Goal: Task Accomplishment & Management: Manage account settings

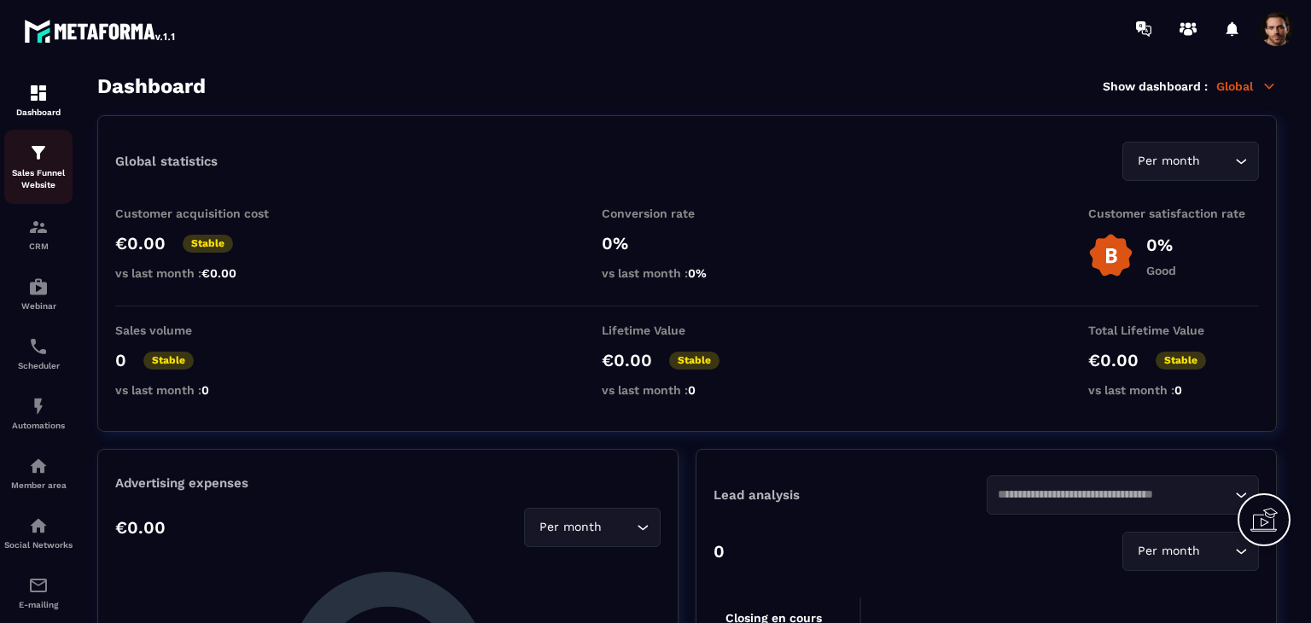
click at [45, 173] on p "Sales Funnel Website" at bounding box center [38, 179] width 68 height 24
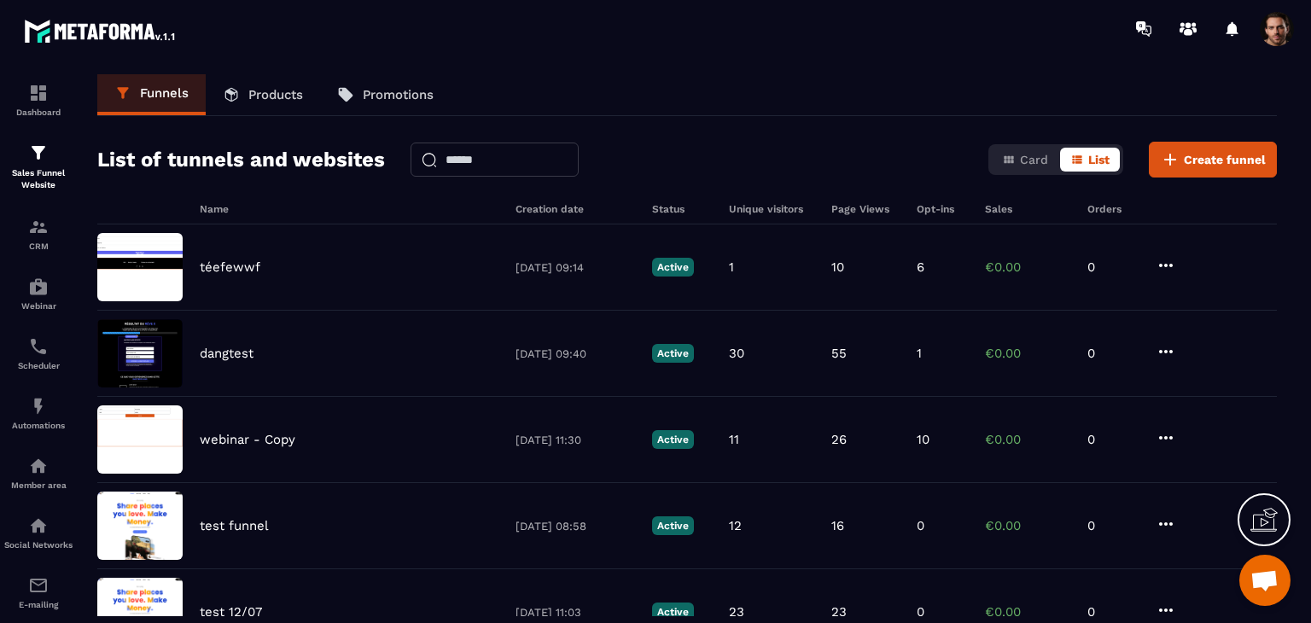
click at [276, 92] on p "Products" at bounding box center [275, 94] width 55 height 15
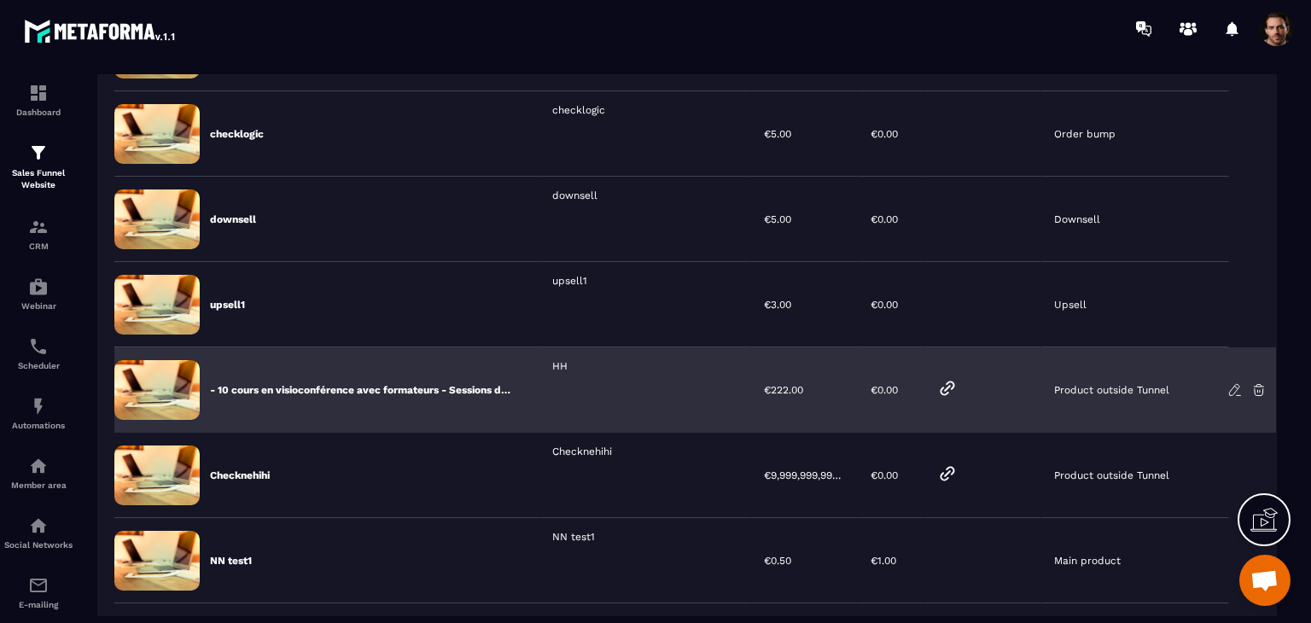
scroll to position [358, 0]
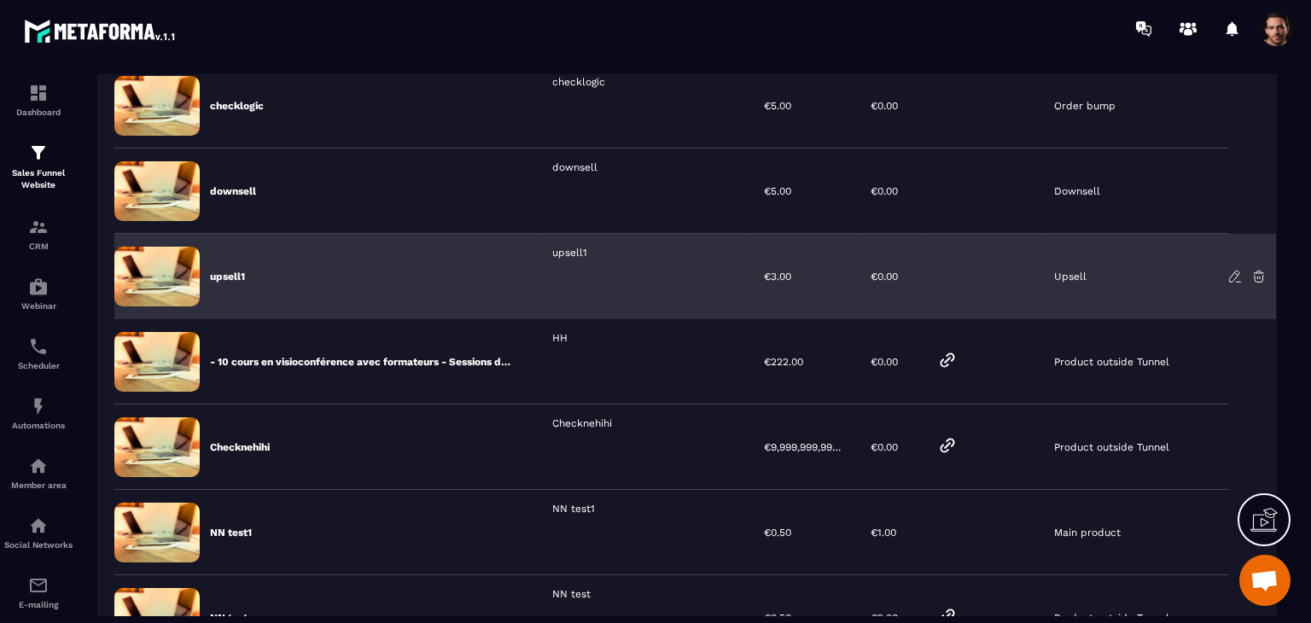
click at [1261, 277] on icon at bounding box center [1258, 276] width 15 height 15
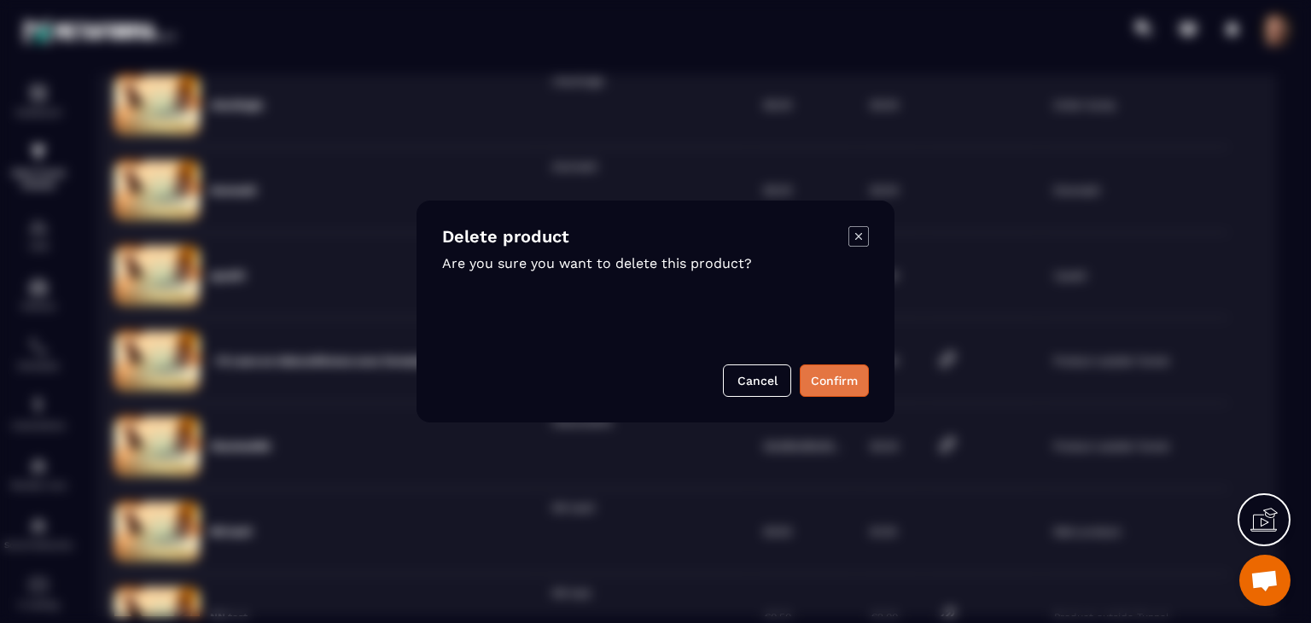
click at [853, 387] on button "Confirm" at bounding box center [834, 381] width 69 height 32
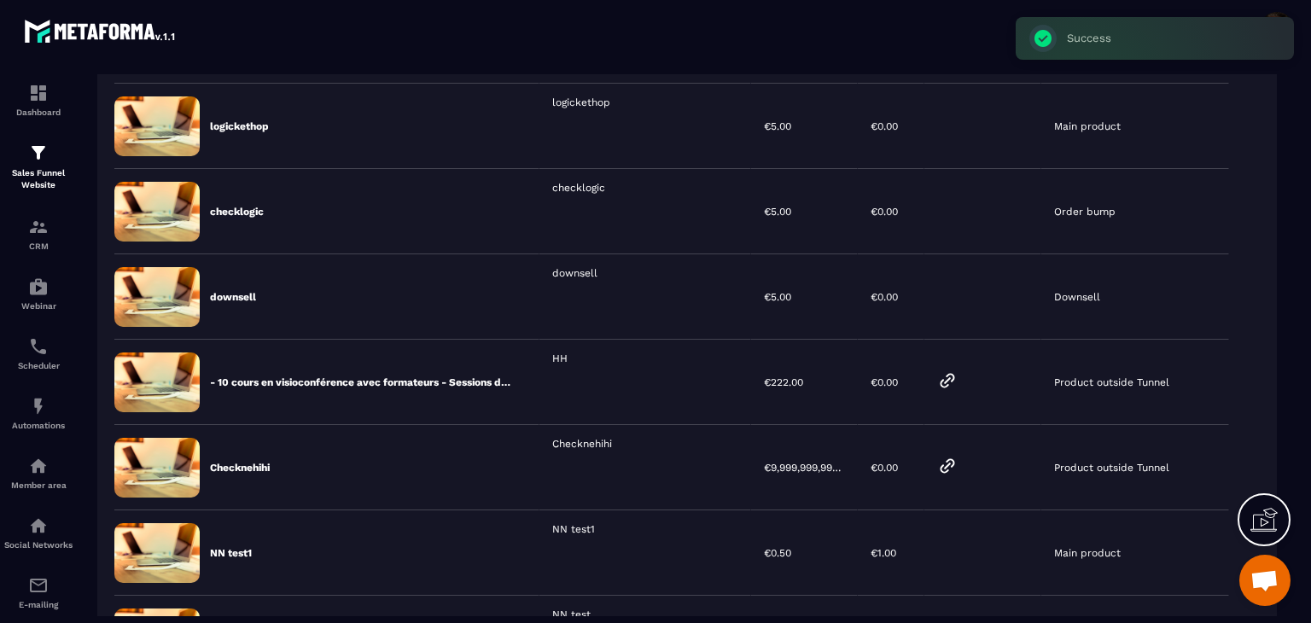
scroll to position [249, 0]
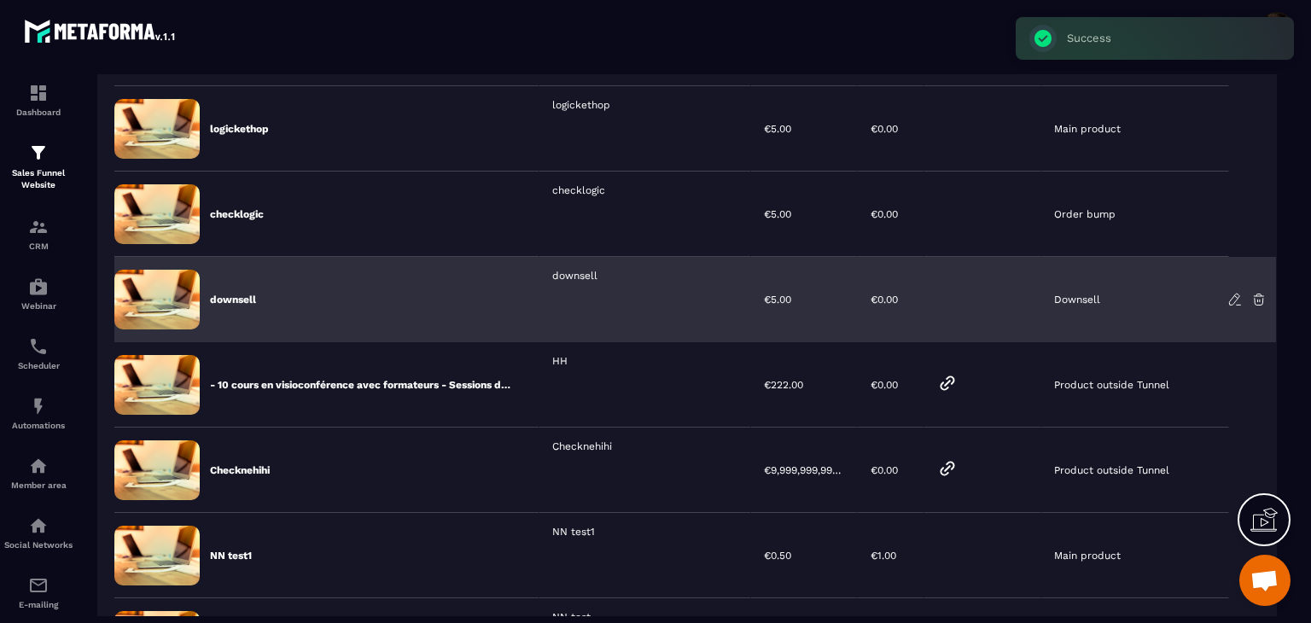
click at [1253, 297] on icon at bounding box center [1258, 299] width 15 height 15
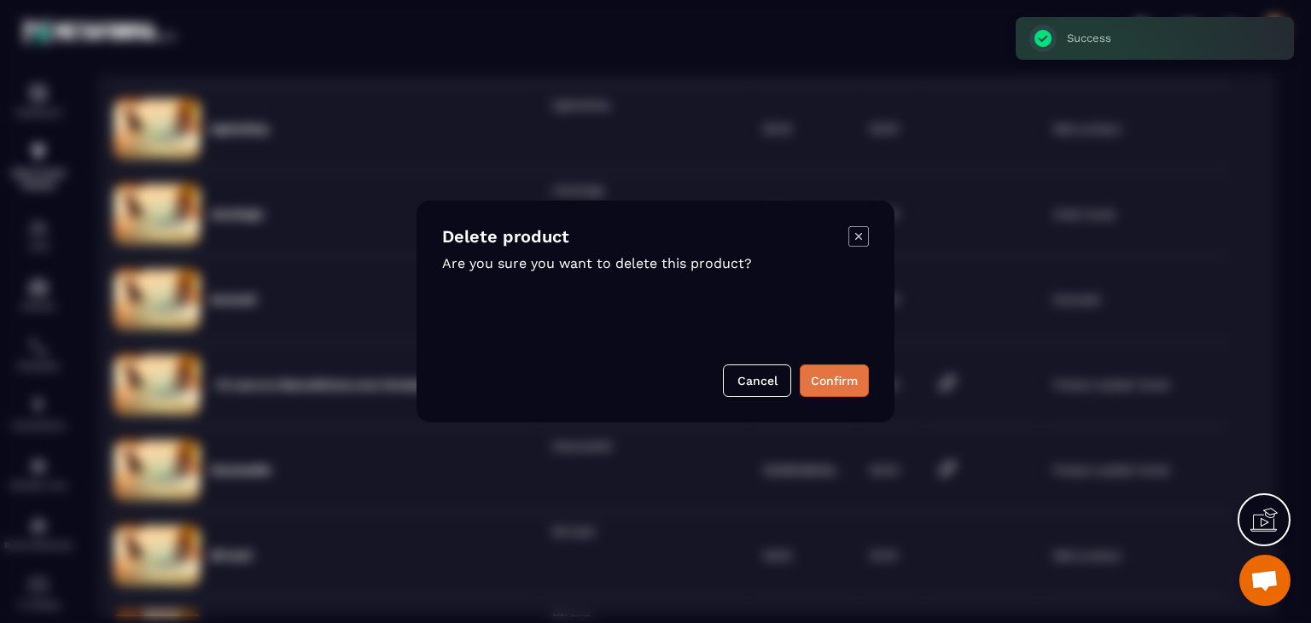
click at [842, 372] on button "Confirm" at bounding box center [834, 381] width 69 height 32
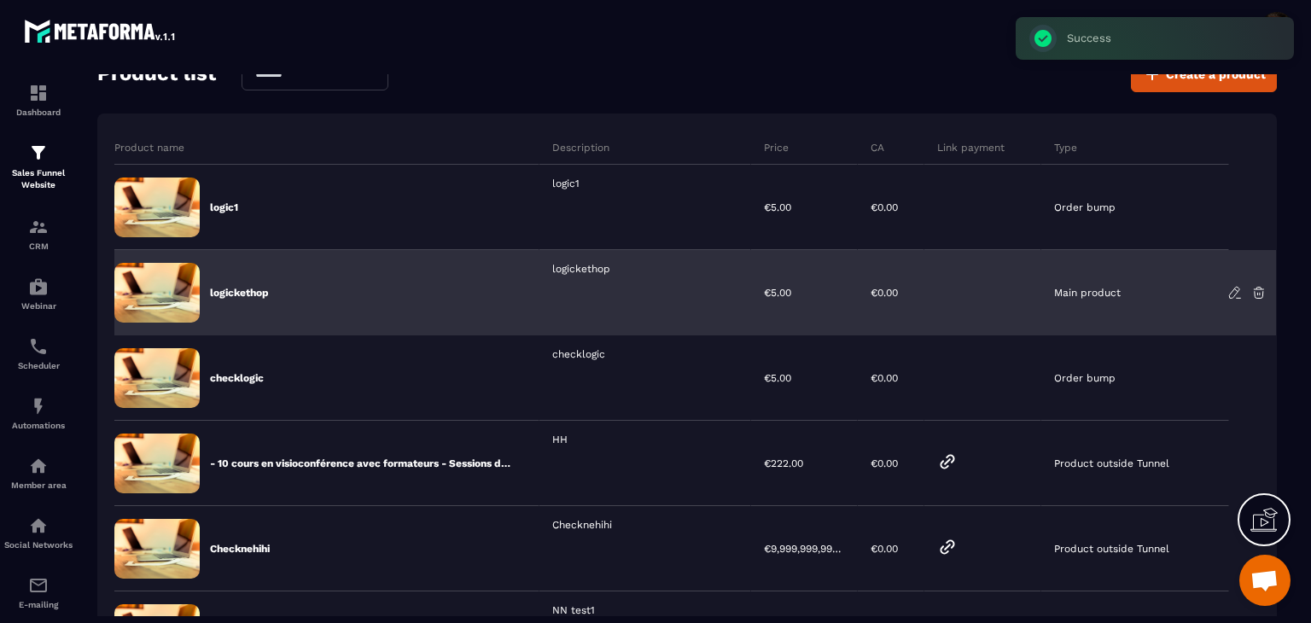
scroll to position [85, 0]
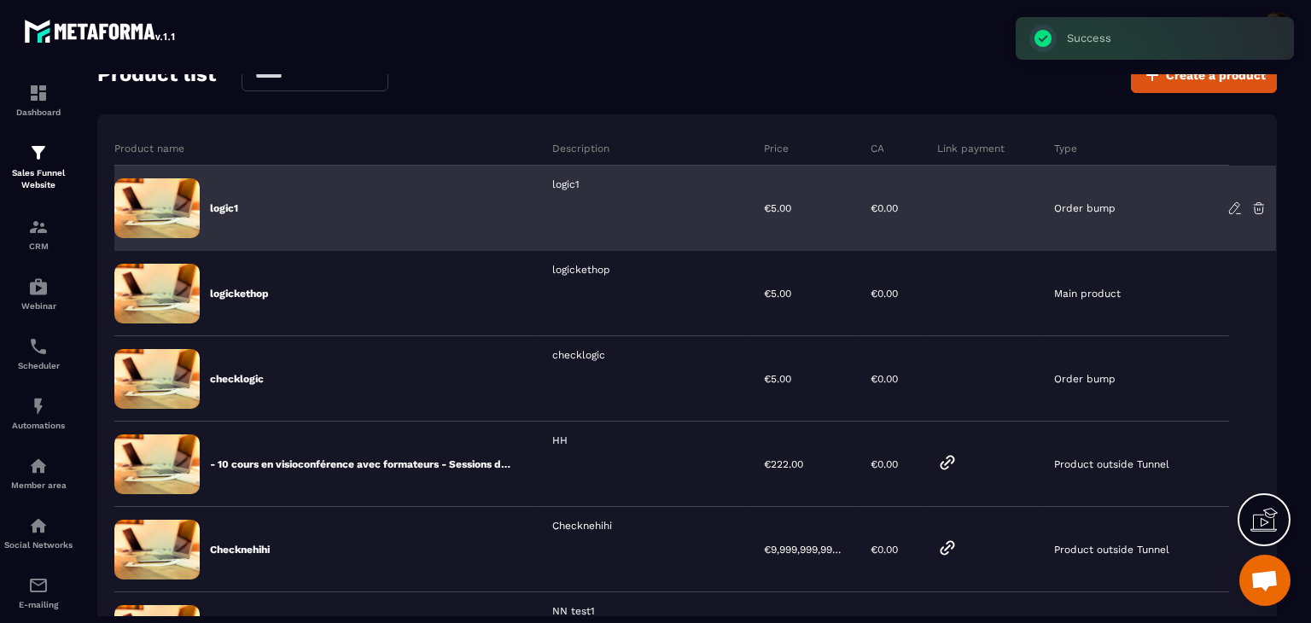
click at [1260, 201] on icon at bounding box center [1258, 208] width 15 height 15
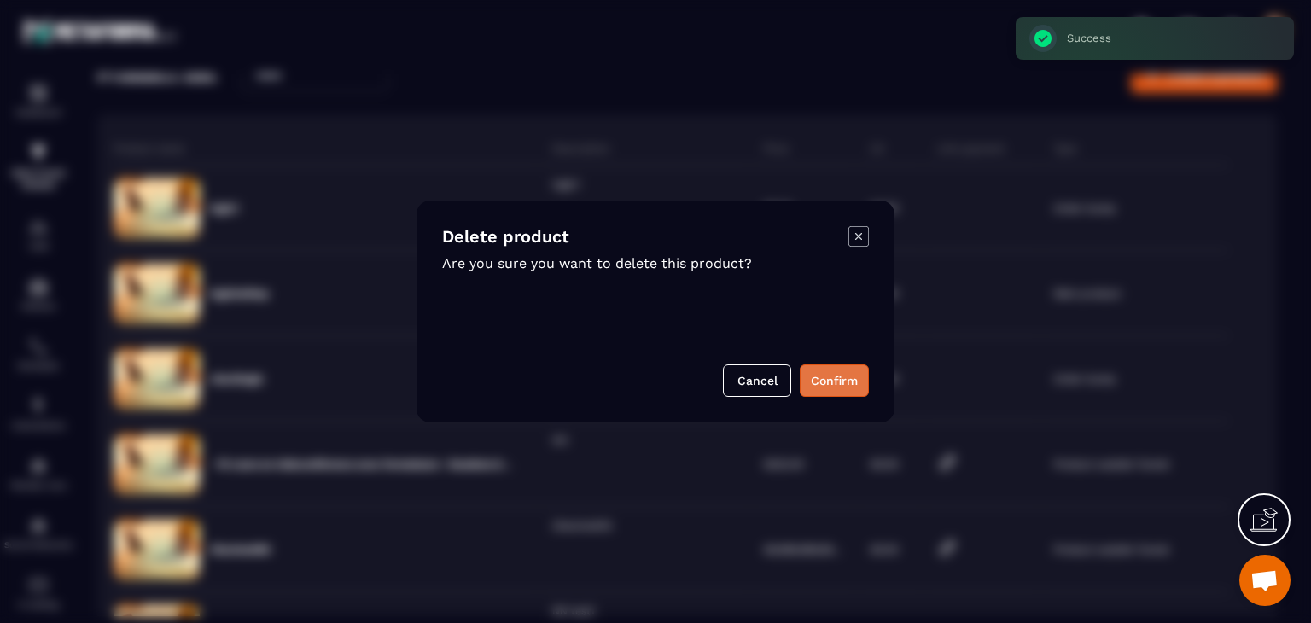
click at [857, 382] on button "Confirm" at bounding box center [834, 381] width 69 height 32
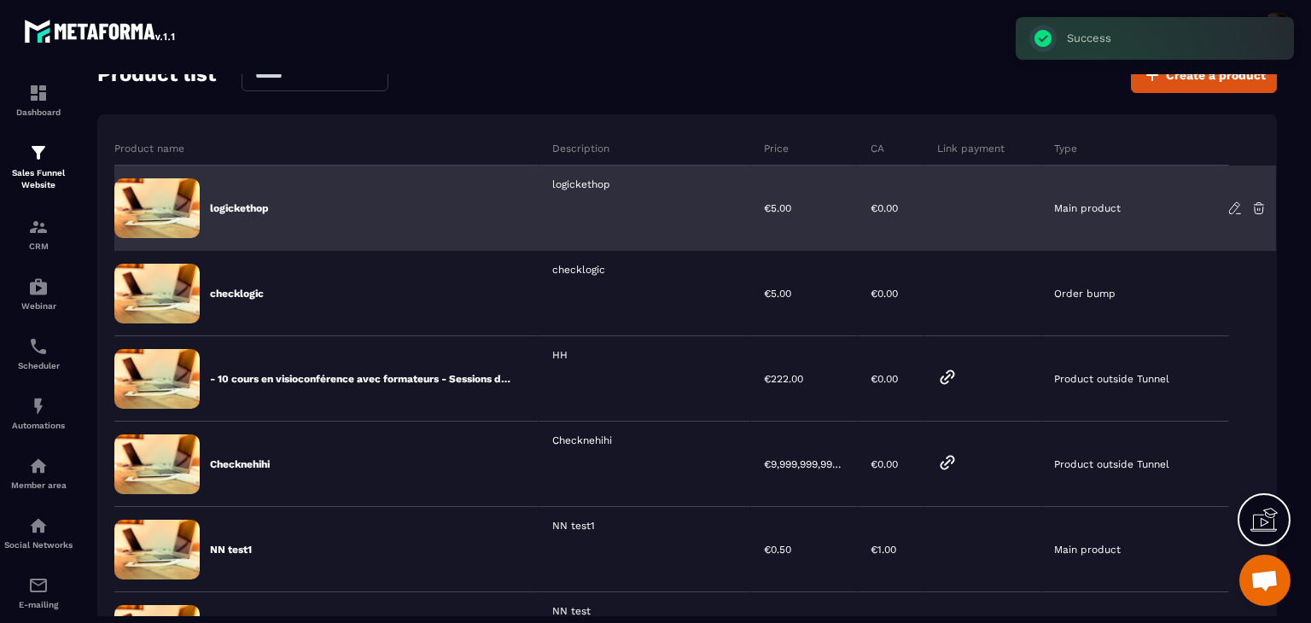
click at [1261, 207] on icon at bounding box center [1258, 208] width 15 height 15
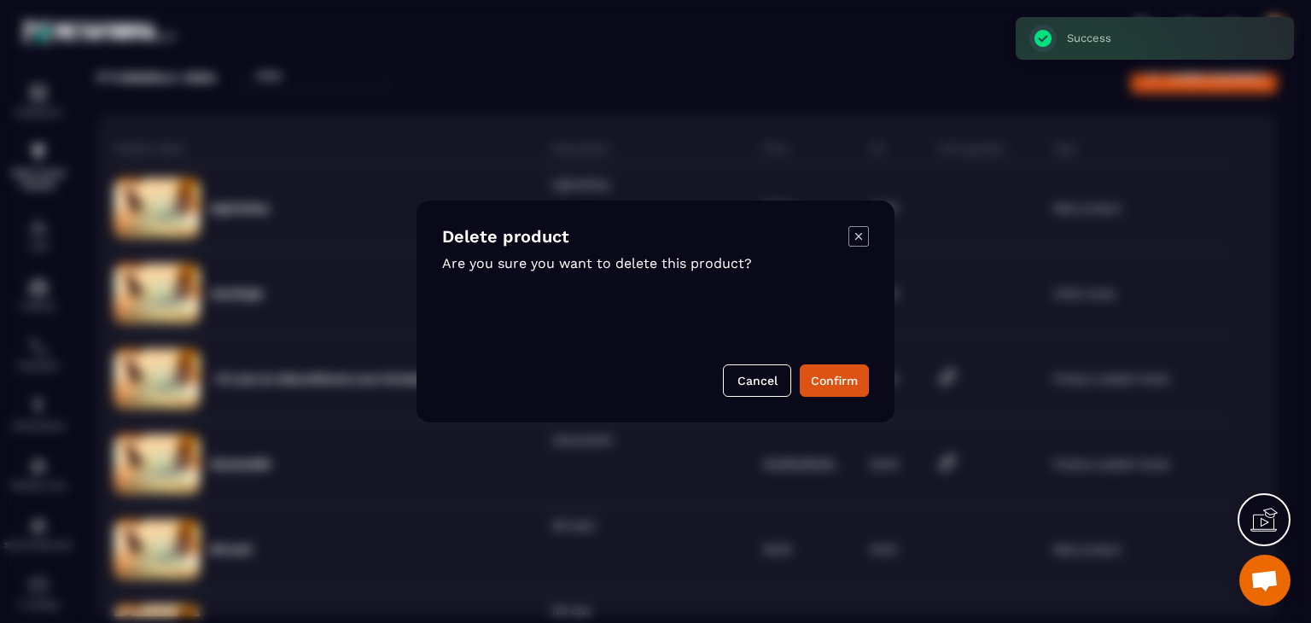
click at [799, 395] on div "Cancel Confirm" at bounding box center [655, 381] width 427 height 32
click at [800, 394] on button "Confirm" at bounding box center [834, 381] width 69 height 32
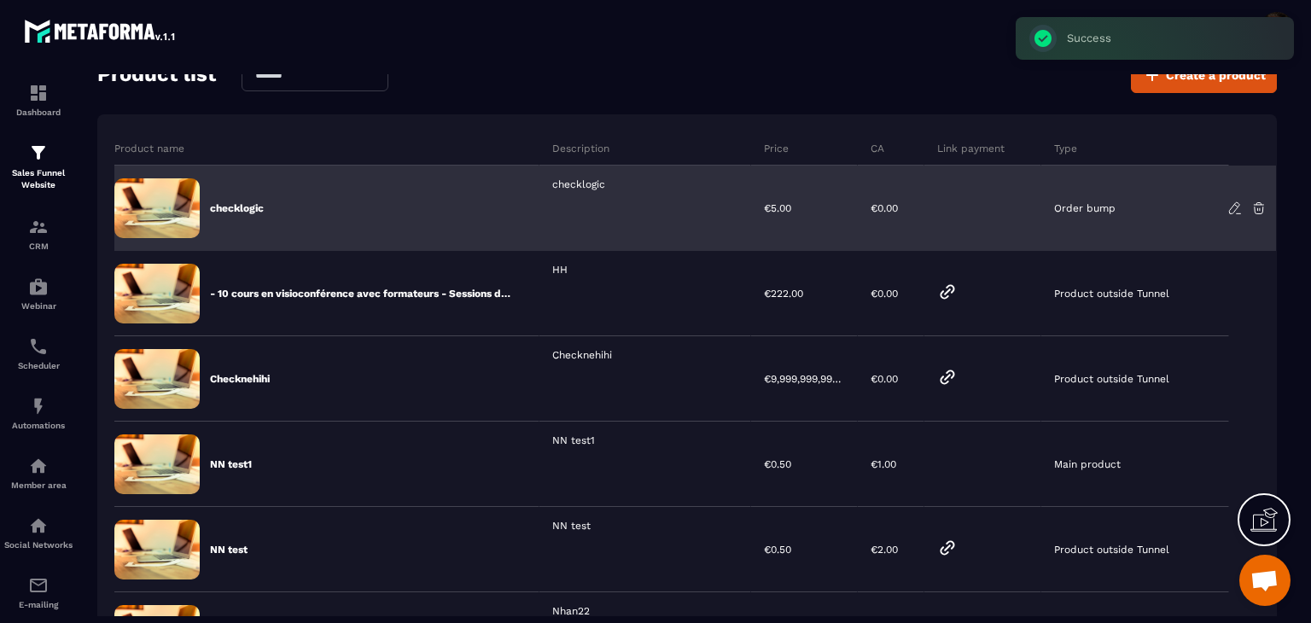
click at [1261, 208] on icon at bounding box center [1258, 208] width 15 height 15
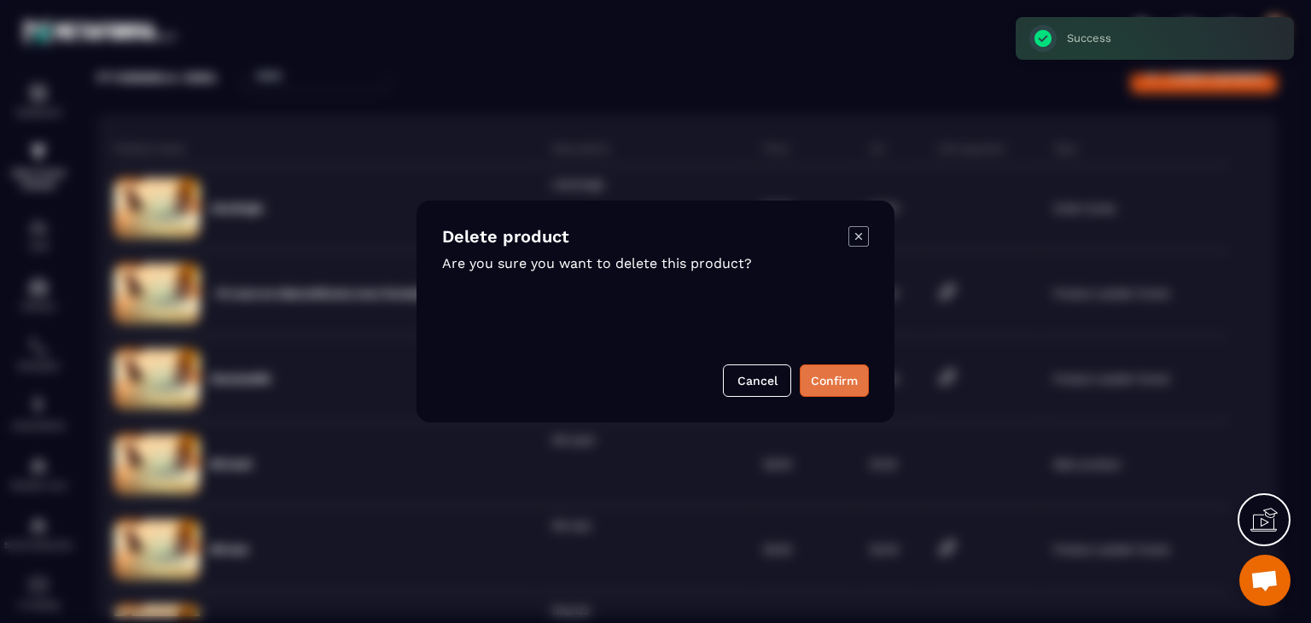
click at [812, 377] on button "Confirm" at bounding box center [834, 381] width 69 height 32
